Goal: Information Seeking & Learning: Learn about a topic

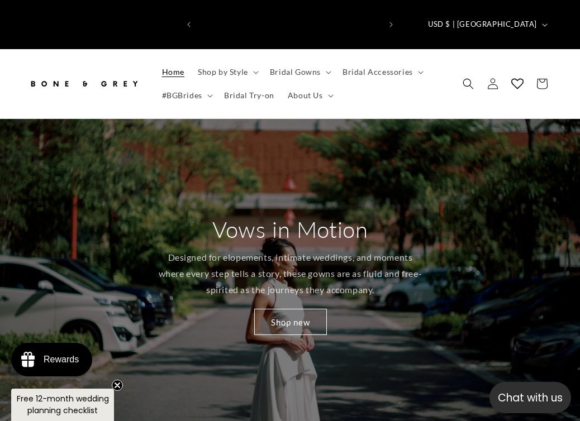
scroll to position [0, 181]
click at [357, 67] on span "Bridal Accessories" at bounding box center [377, 72] width 70 height 10
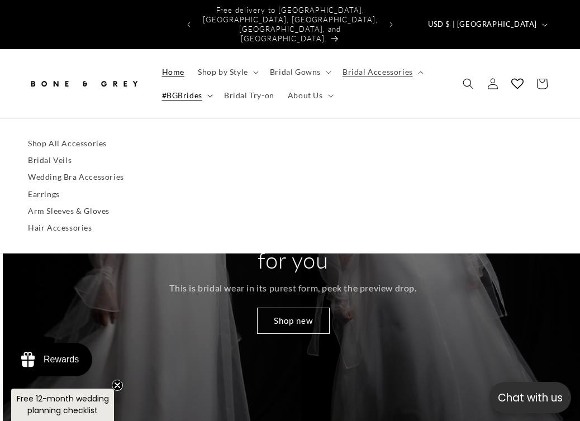
scroll to position [0, 1739]
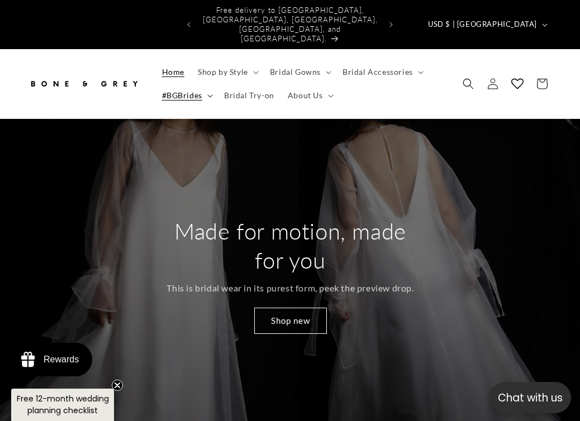
click at [188, 90] on span "#BGBrides" at bounding box center [182, 95] width 40 height 10
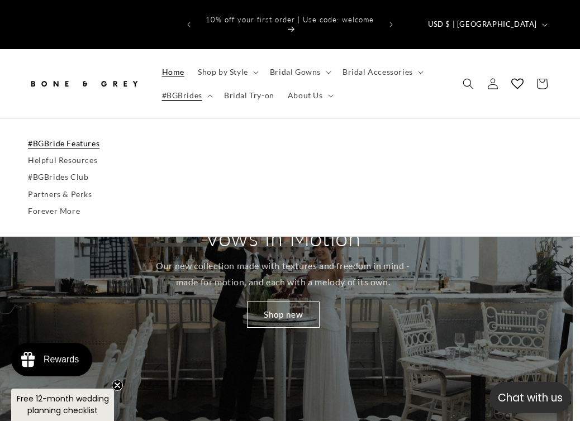
scroll to position [0, 0]
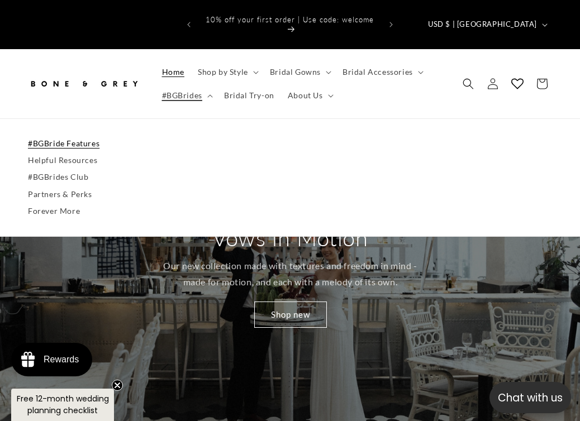
click at [56, 135] on link "#BGBride Features" at bounding box center [290, 143] width 524 height 17
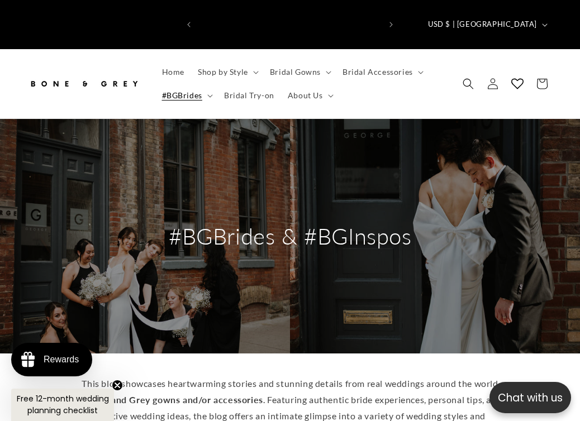
scroll to position [0, 181]
